Goal: Information Seeking & Learning: Learn about a topic

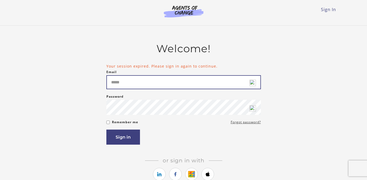
click at [157, 87] on input "Email" at bounding box center [183, 82] width 154 height 14
type input "**********"
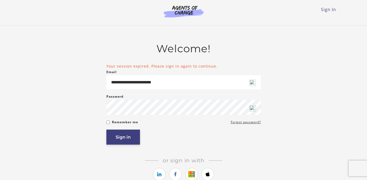
click at [127, 137] on button "Sign in" at bounding box center [123, 137] width 34 height 15
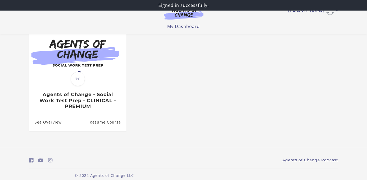
scroll to position [56, 0]
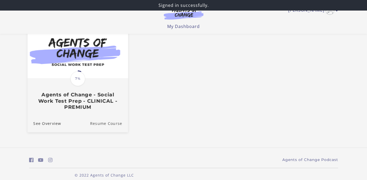
click at [118, 123] on link "Resume Course" at bounding box center [109, 124] width 38 height 18
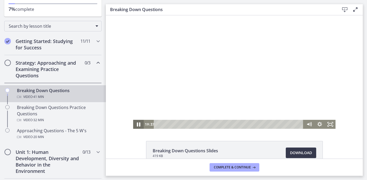
click at [137, 124] on icon "Pause" at bounding box center [138, 125] width 3 height 4
